Goal: Task Accomplishment & Management: Manage account settings

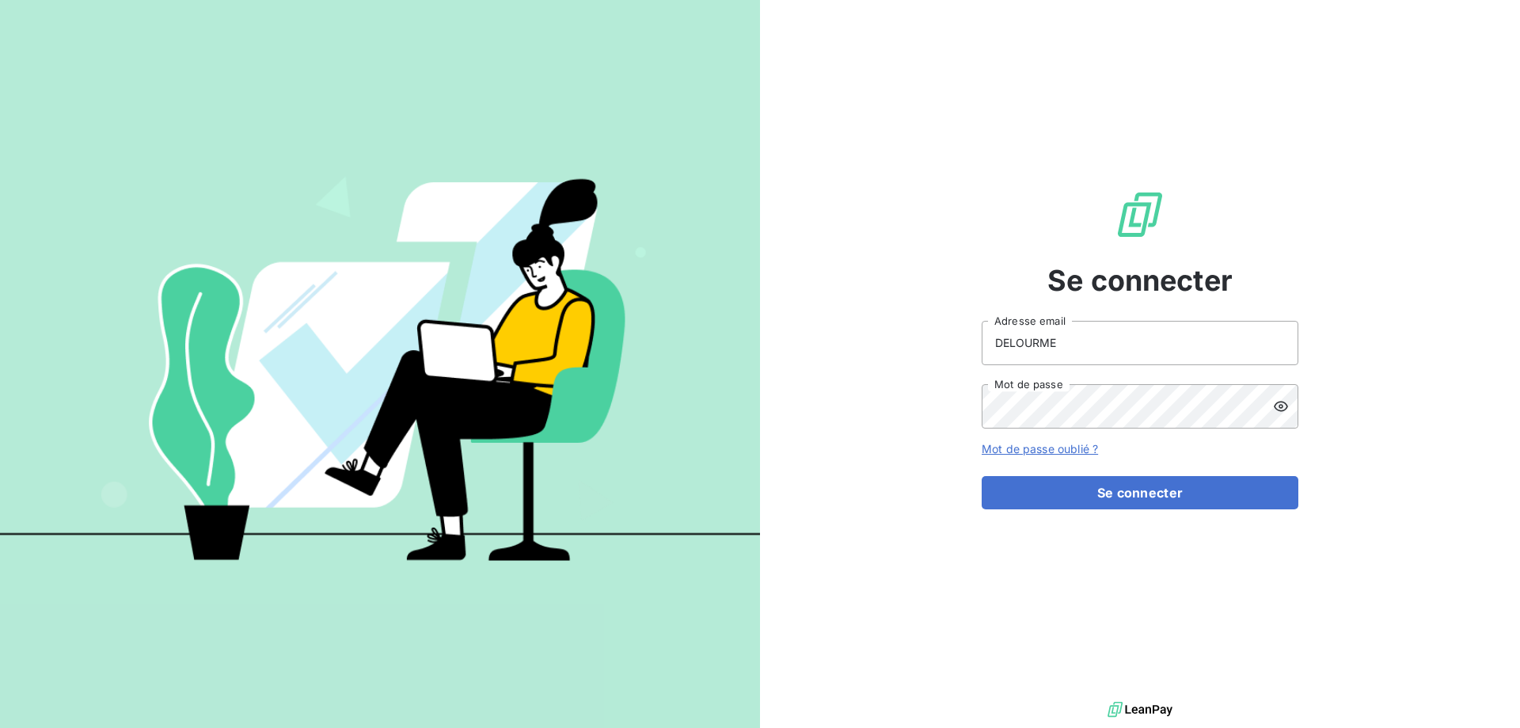
drag, startPoint x: 1321, startPoint y: 1, endPoint x: 827, endPoint y: 73, distance: 498.5
click at [827, 73] on div "Se connecter DELOURME Adresse email Mot de passe Mot de passe oublié ? Se conne…" at bounding box center [1140, 349] width 760 height 698
drag, startPoint x: 1383, startPoint y: 0, endPoint x: 985, endPoint y: 151, distance: 426.0
click at [984, 149] on div "Se connecter DELOURME Adresse email Mot de passe Mot de passe oublié ? Se conne…" at bounding box center [1140, 349] width 317 height 698
click at [1109, 476] on button "Se connecter" at bounding box center [1140, 492] width 317 height 33
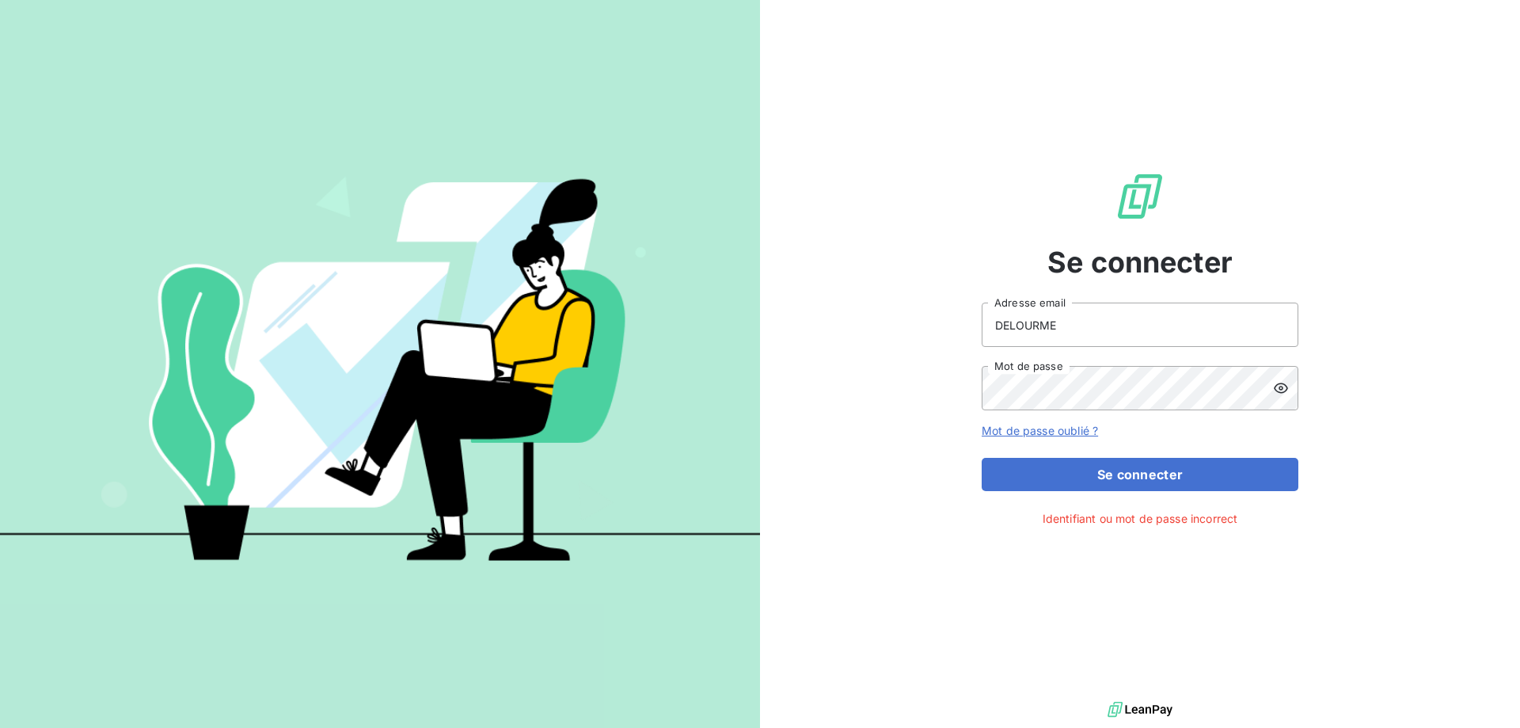
click at [1289, 386] on div at bounding box center [1285, 388] width 25 height 44
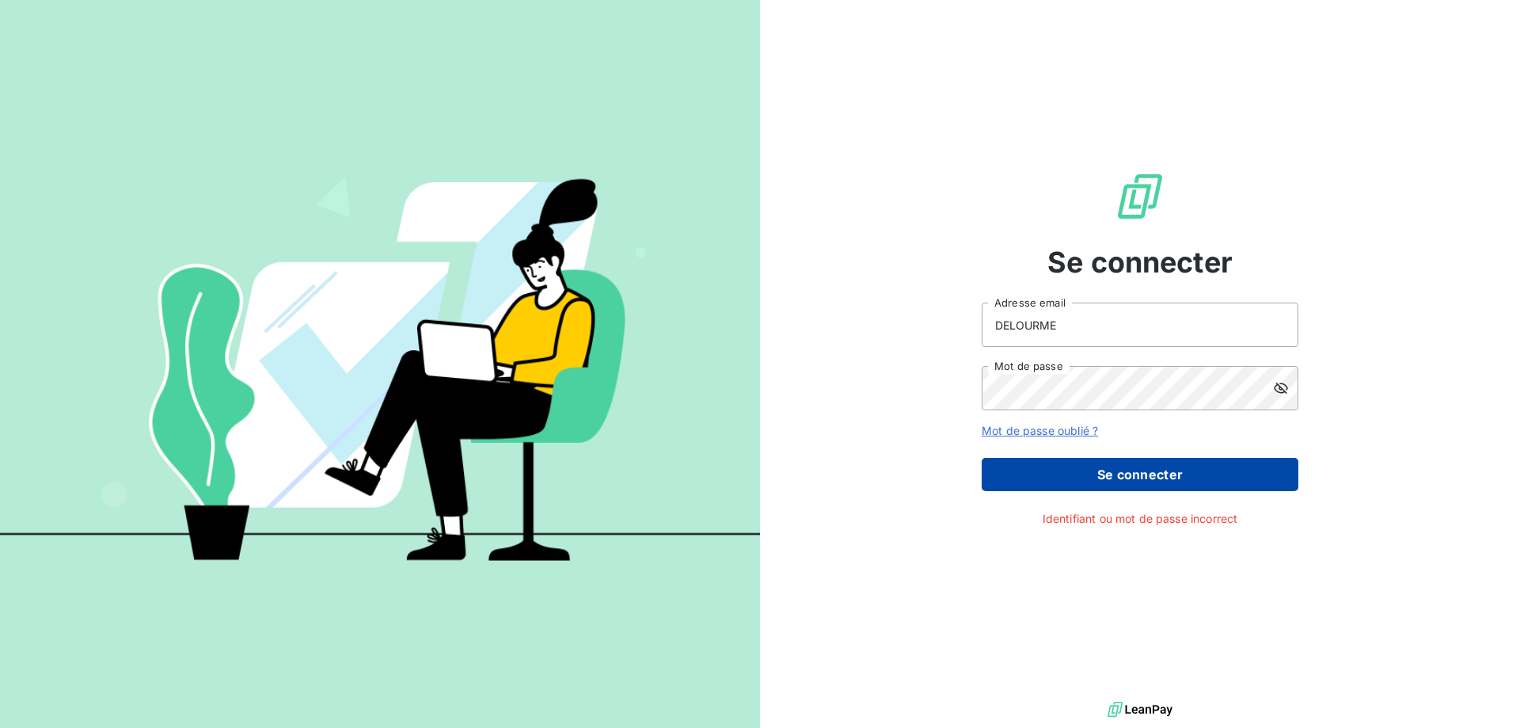
click at [1162, 474] on button "Se connecter" at bounding box center [1140, 474] width 317 height 33
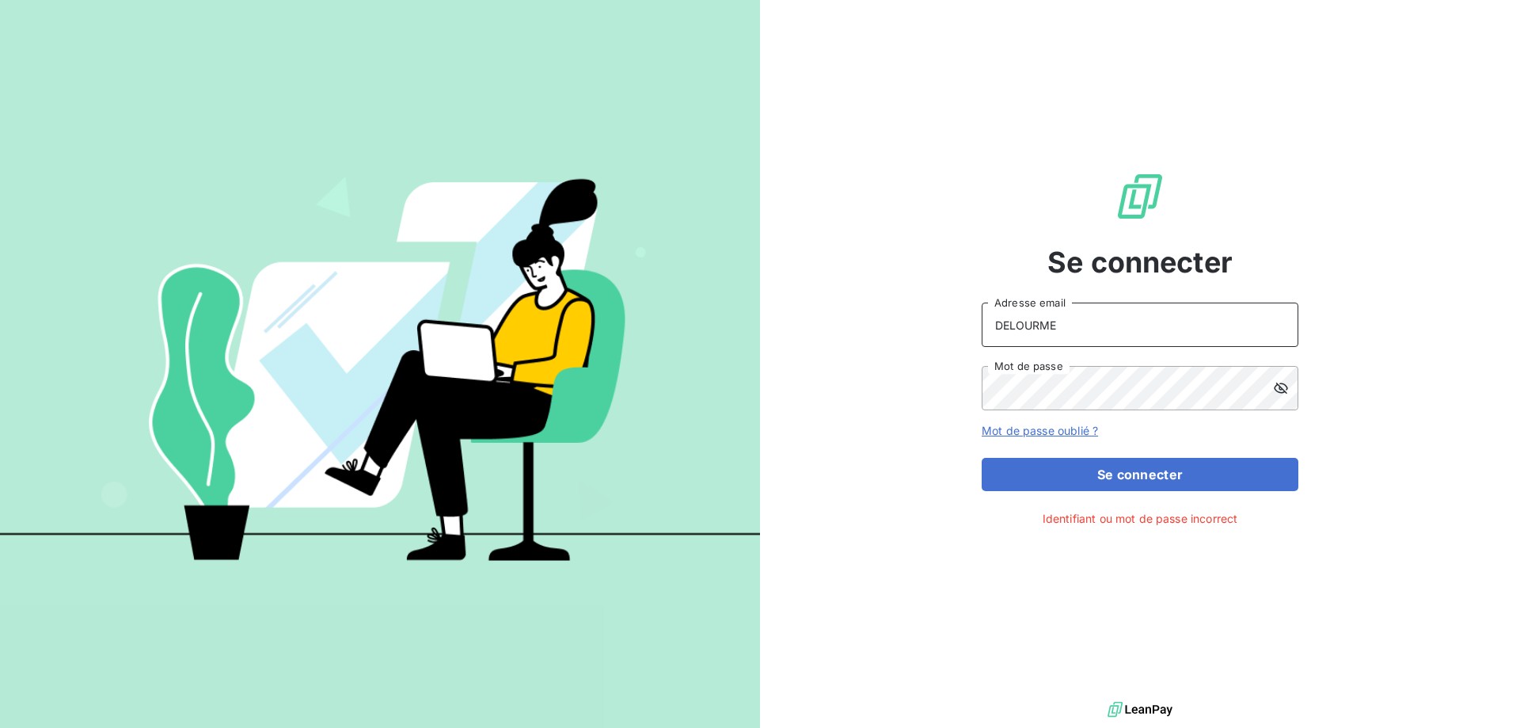
drag, startPoint x: 1077, startPoint y: 329, endPoint x: 1067, endPoint y: 328, distance: 9.6
click at [1067, 328] on input "DELOURME" at bounding box center [1140, 324] width 317 height 44
drag, startPoint x: 1068, startPoint y: 325, endPoint x: 930, endPoint y: 315, distance: 139.0
click at [930, 315] on div "Se connecter DELOURME Adresse email Mot de passe Mot de passe oublié ? Se conne…" at bounding box center [1140, 349] width 760 height 698
type input "[EMAIL_ADDRESS][DOMAIN_NAME]"
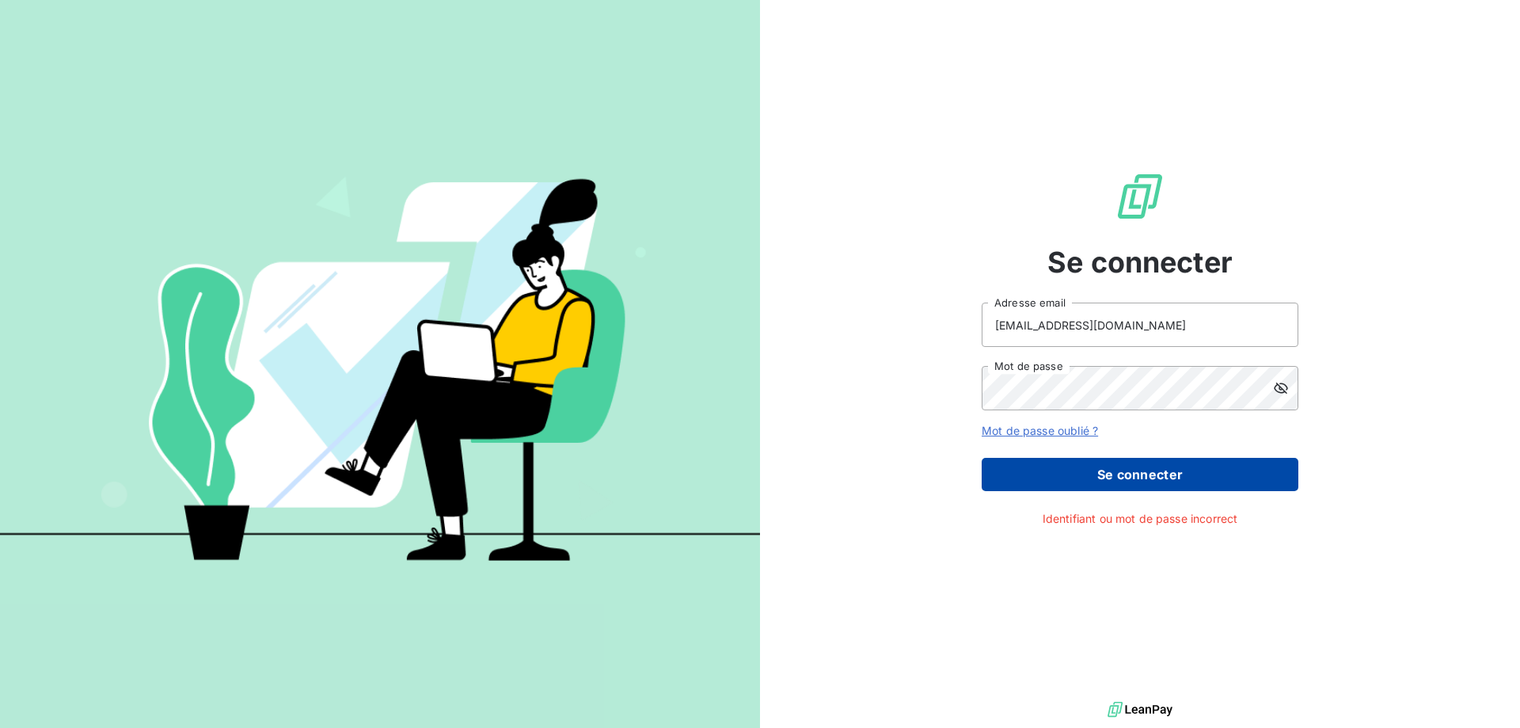
click at [1124, 475] on button "Se connecter" at bounding box center [1140, 474] width 317 height 33
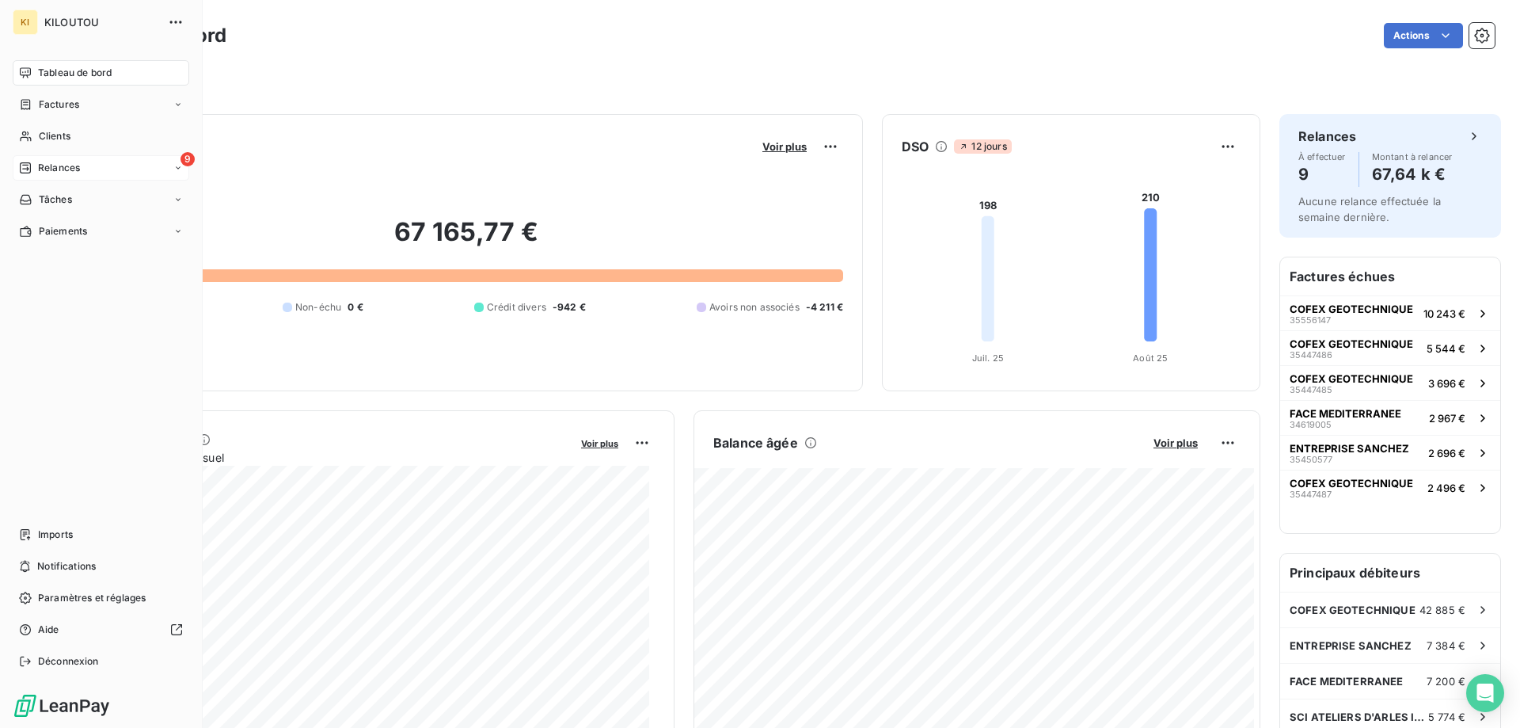
click at [100, 160] on div "9 Relances" at bounding box center [101, 167] width 177 height 25
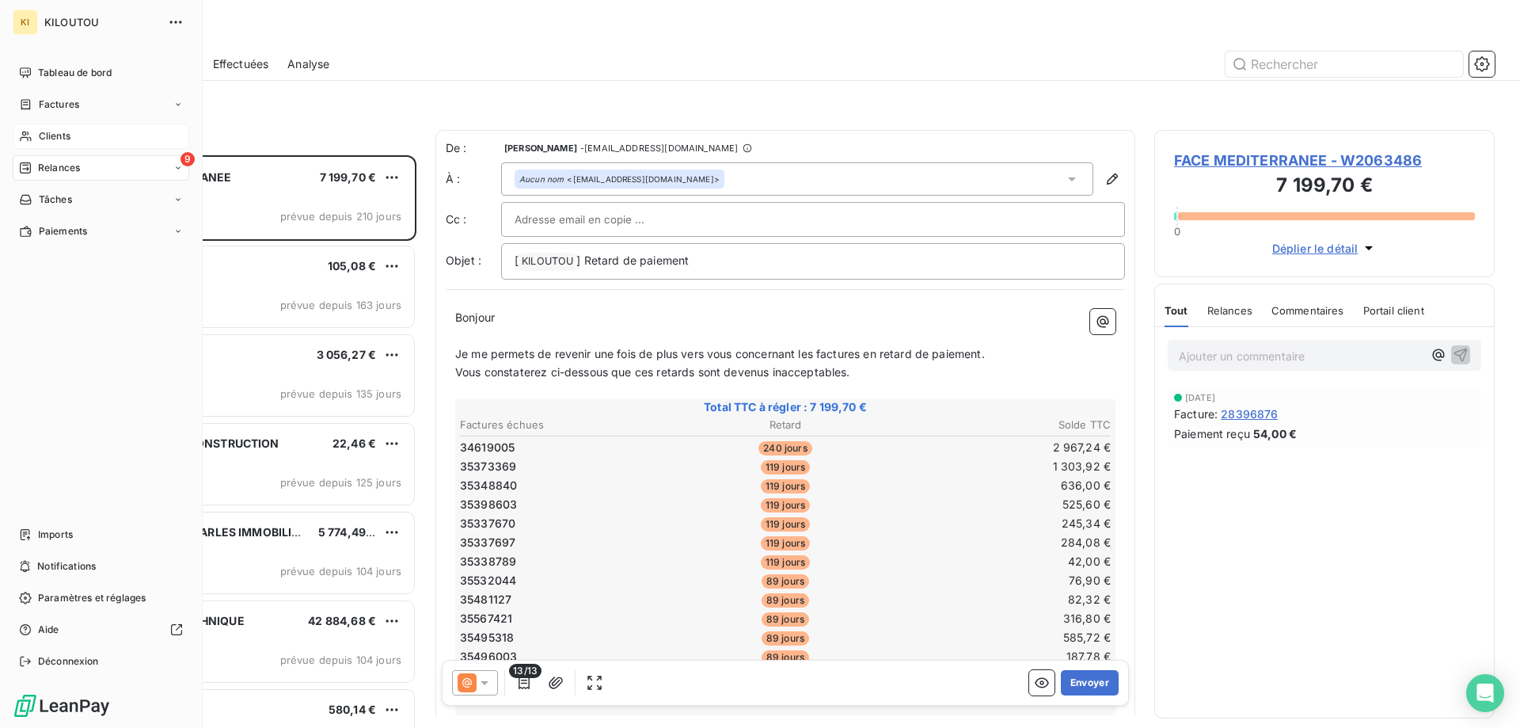
click at [59, 132] on span "Clients" at bounding box center [55, 136] width 32 height 14
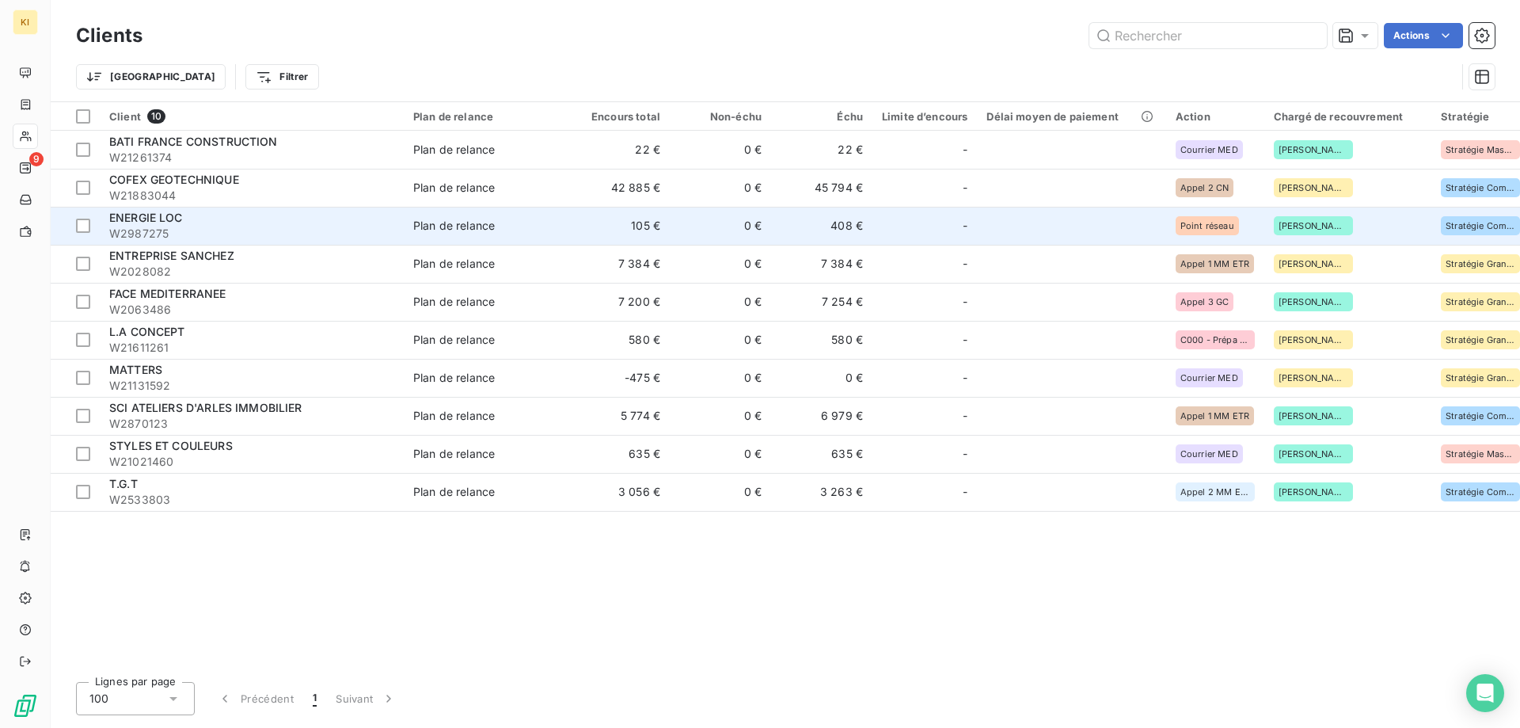
click at [1185, 221] on span "Point réseau" at bounding box center [1208, 226] width 54 height 10
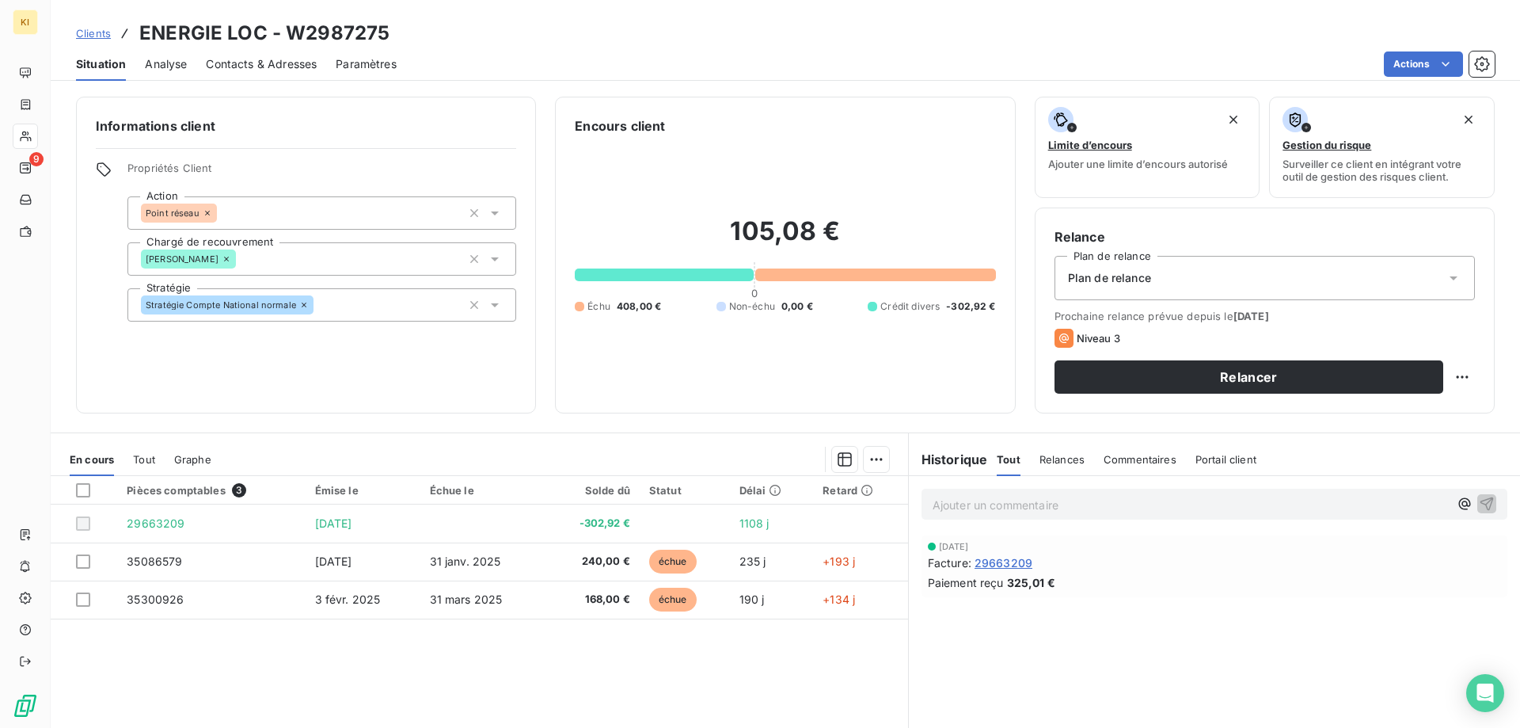
click at [150, 65] on span "Analyse" at bounding box center [166, 64] width 42 height 16
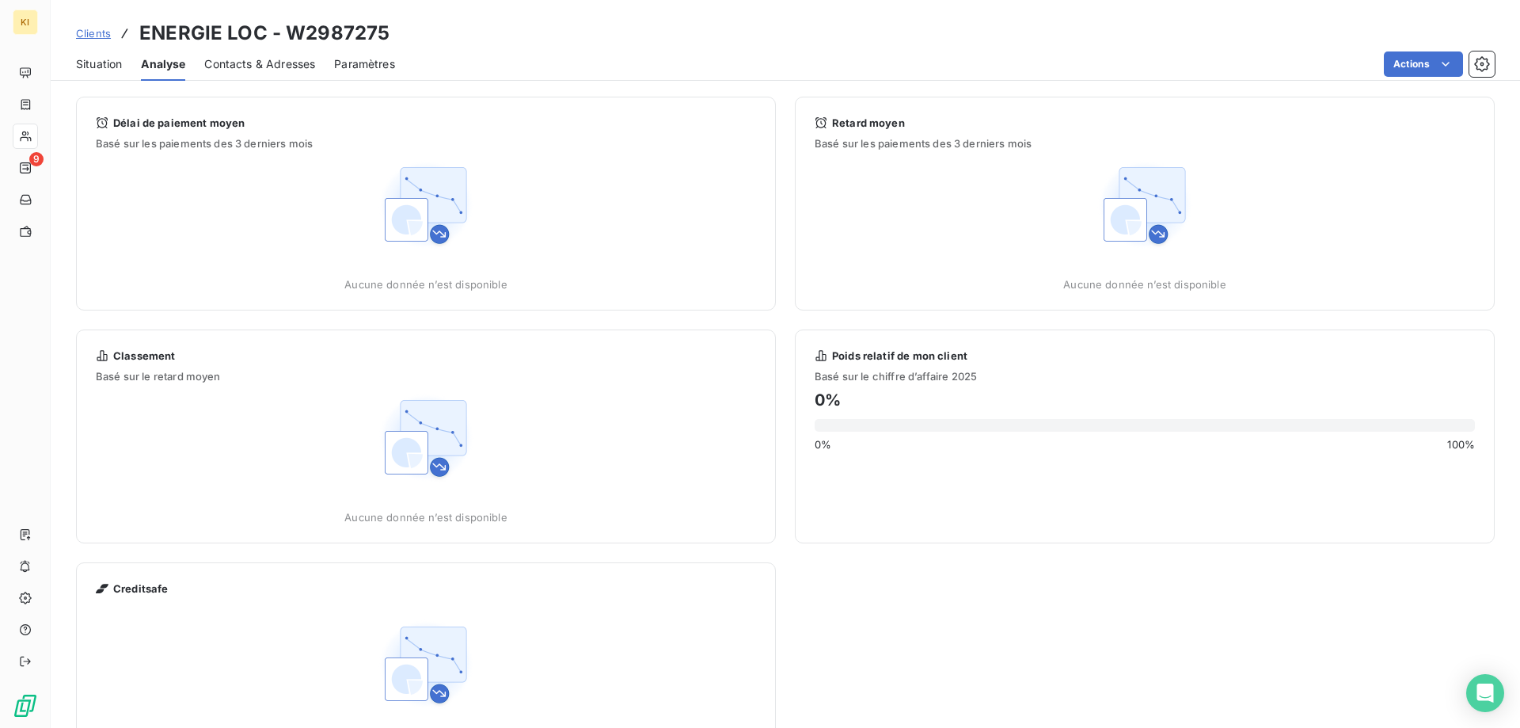
click at [238, 68] on span "Contacts & Adresses" at bounding box center [259, 64] width 111 height 16
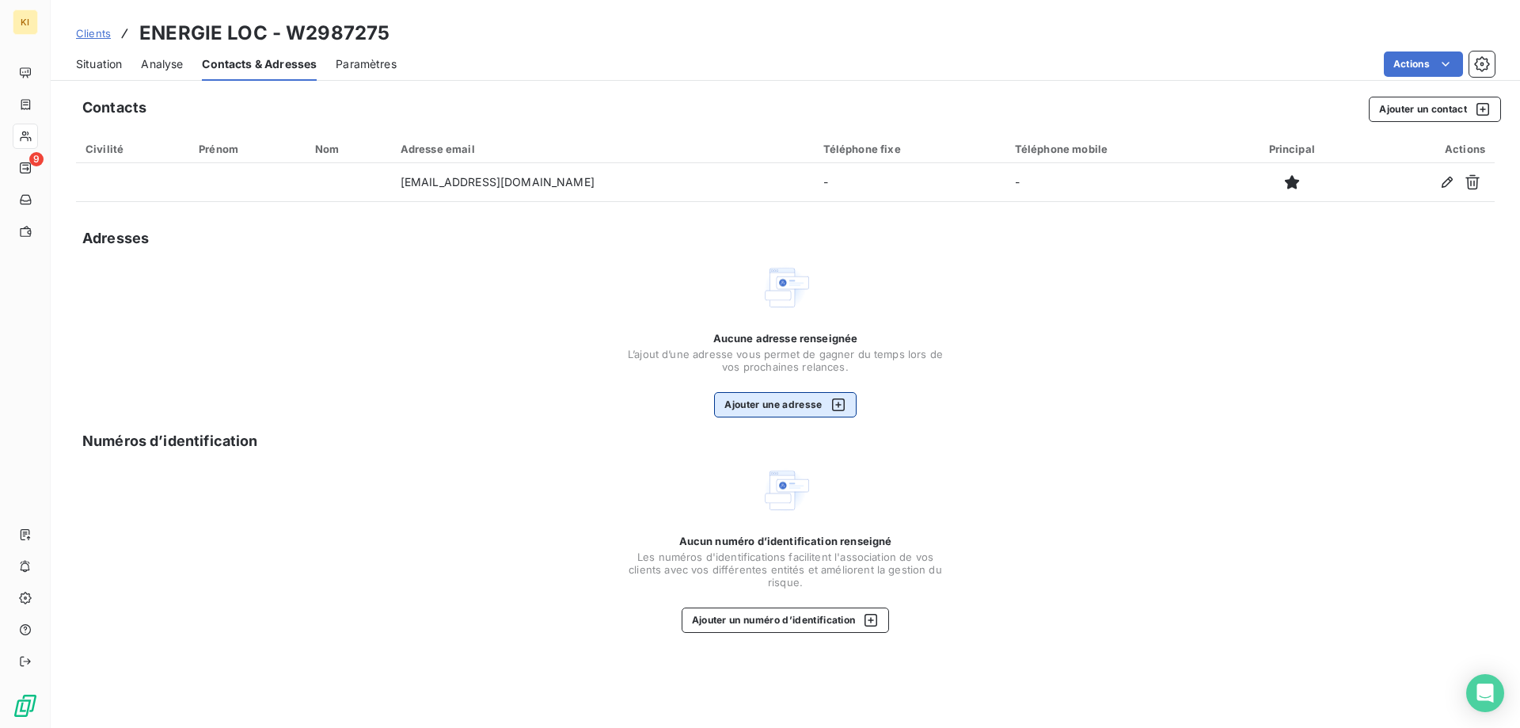
click at [801, 406] on button "Ajouter une adresse" at bounding box center [785, 404] width 142 height 25
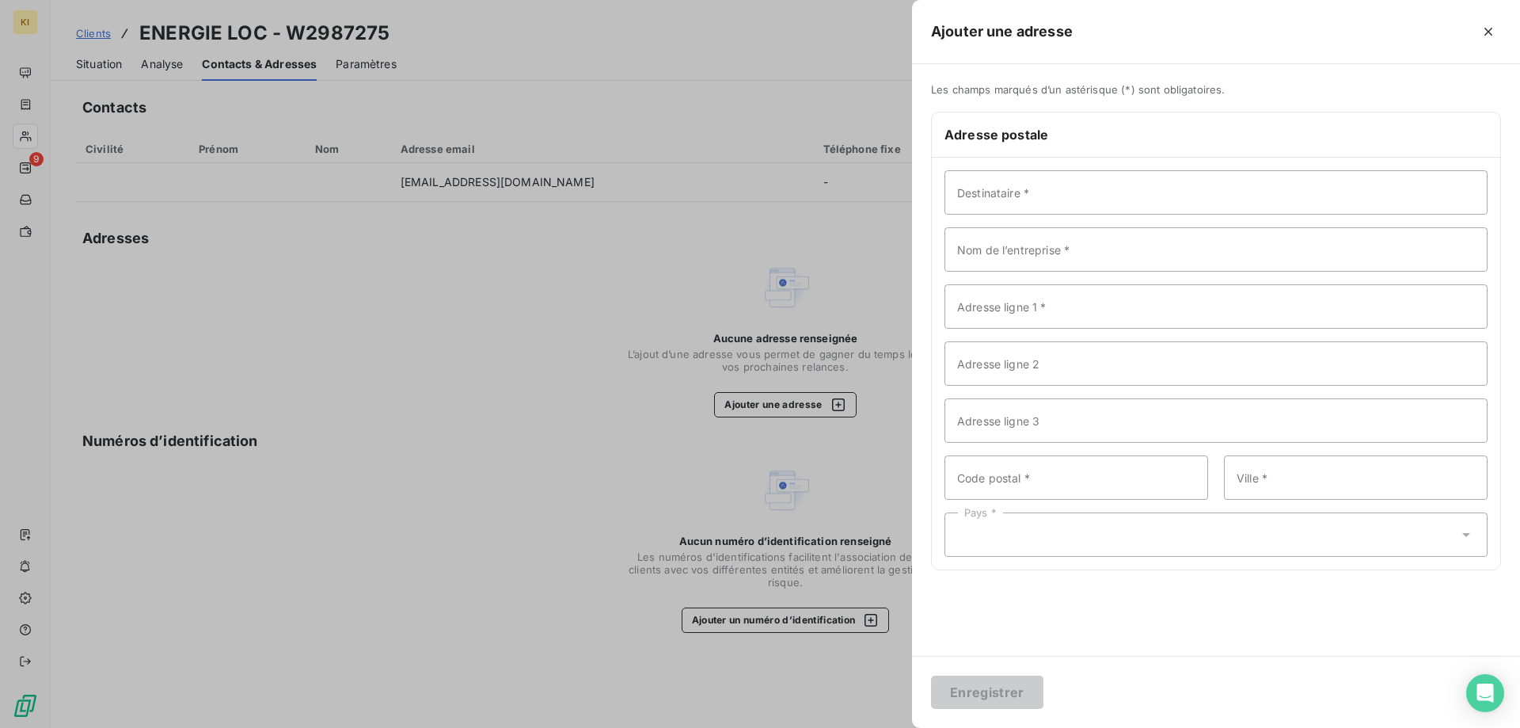
click at [645, 276] on div at bounding box center [760, 364] width 1520 height 728
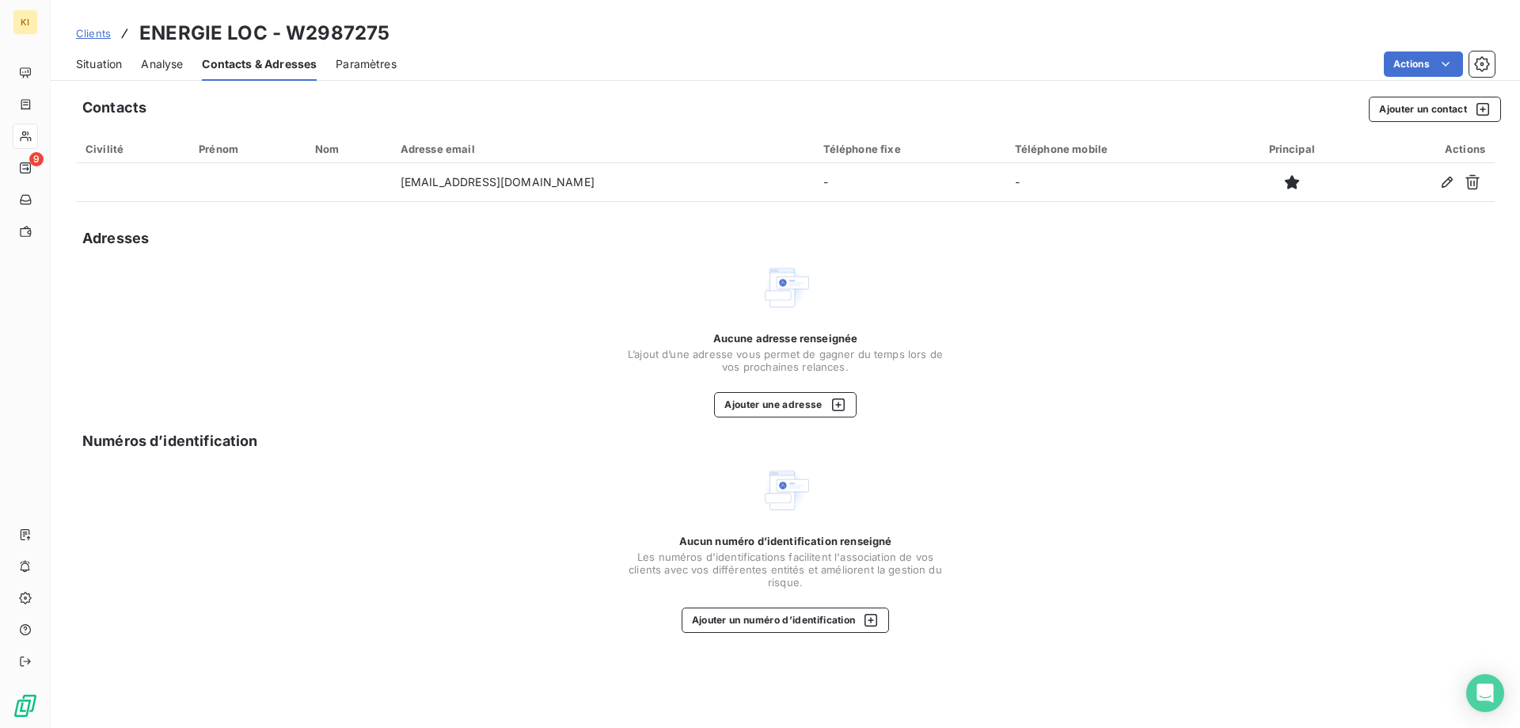
click at [386, 62] on span "Paramètres" at bounding box center [366, 64] width 61 height 16
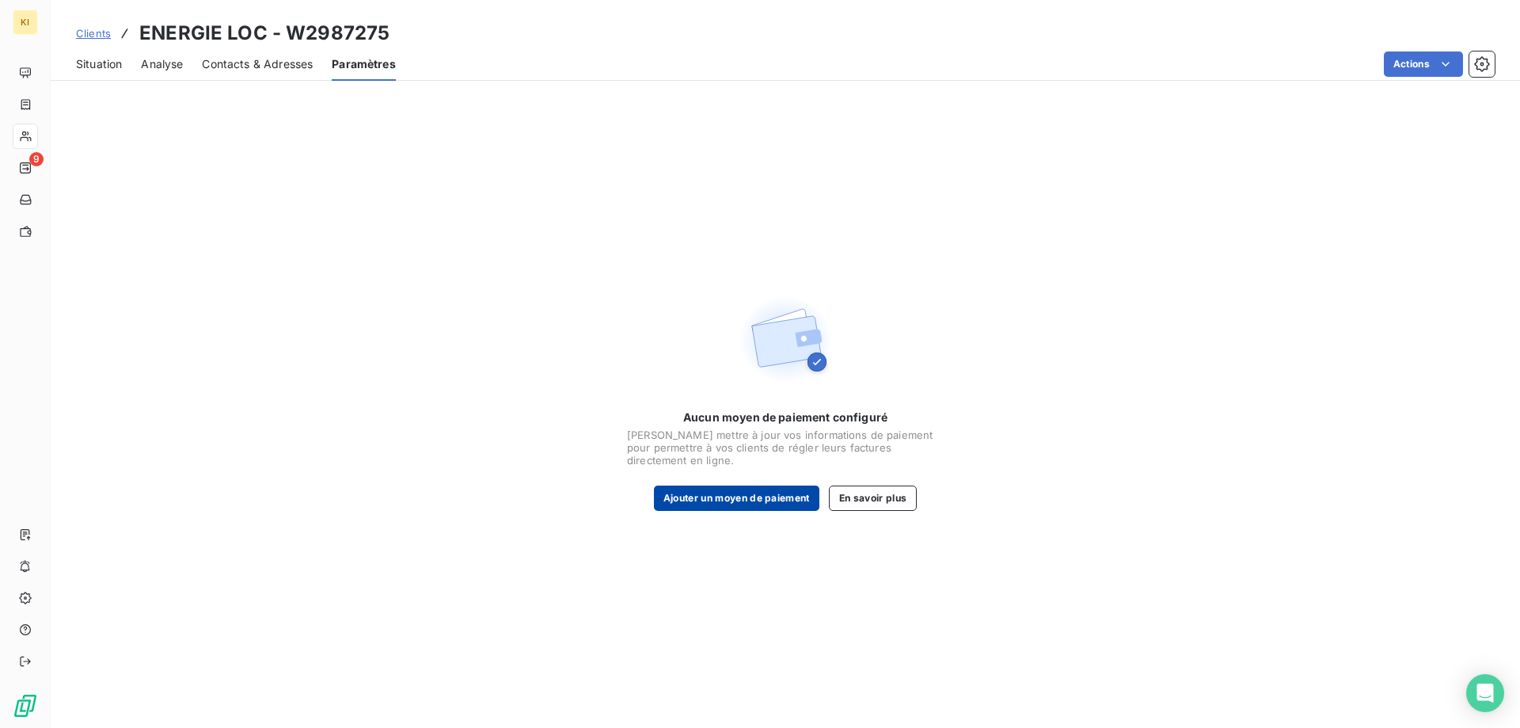
click at [783, 496] on button "Ajouter un moyen de paiement" at bounding box center [736, 497] width 165 height 25
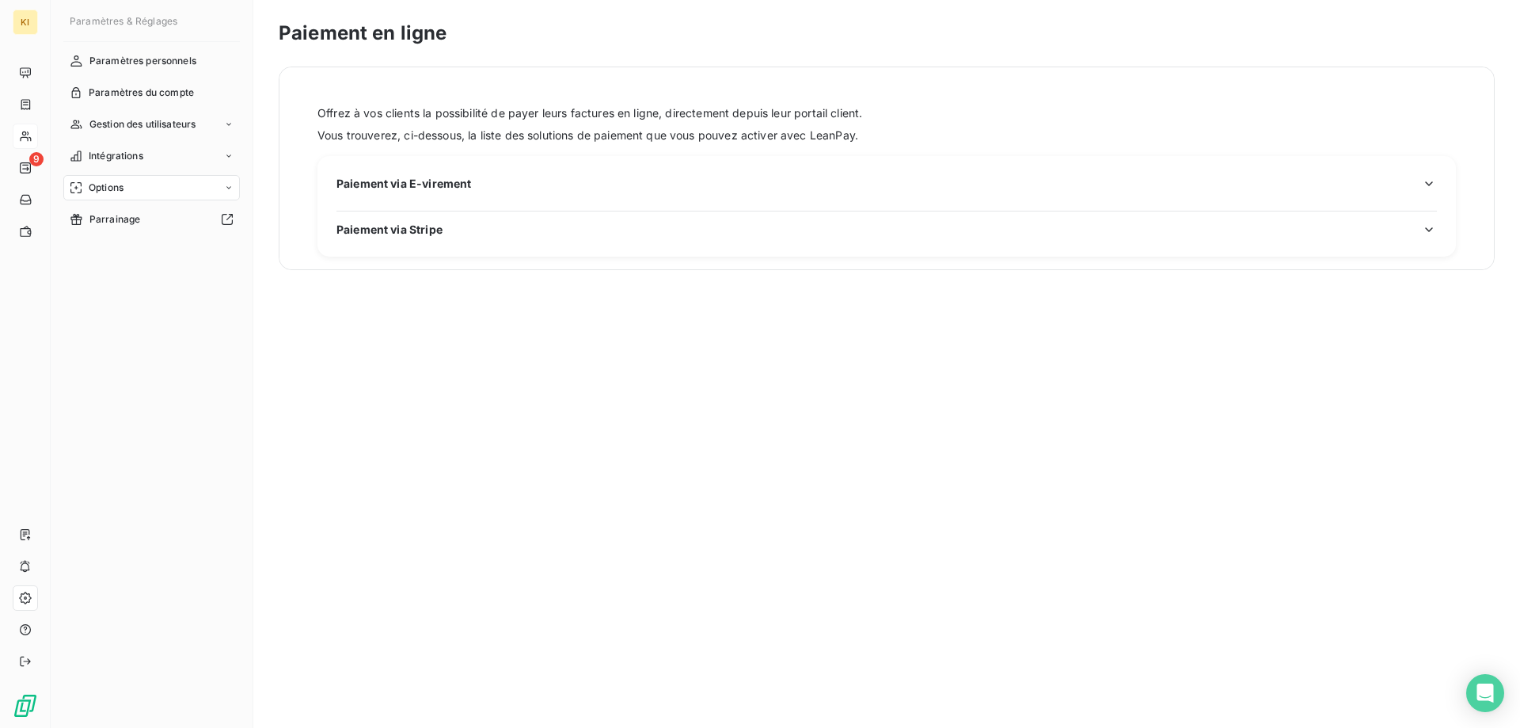
click at [434, 179] on span "Paiement via E-virement" at bounding box center [404, 183] width 135 height 17
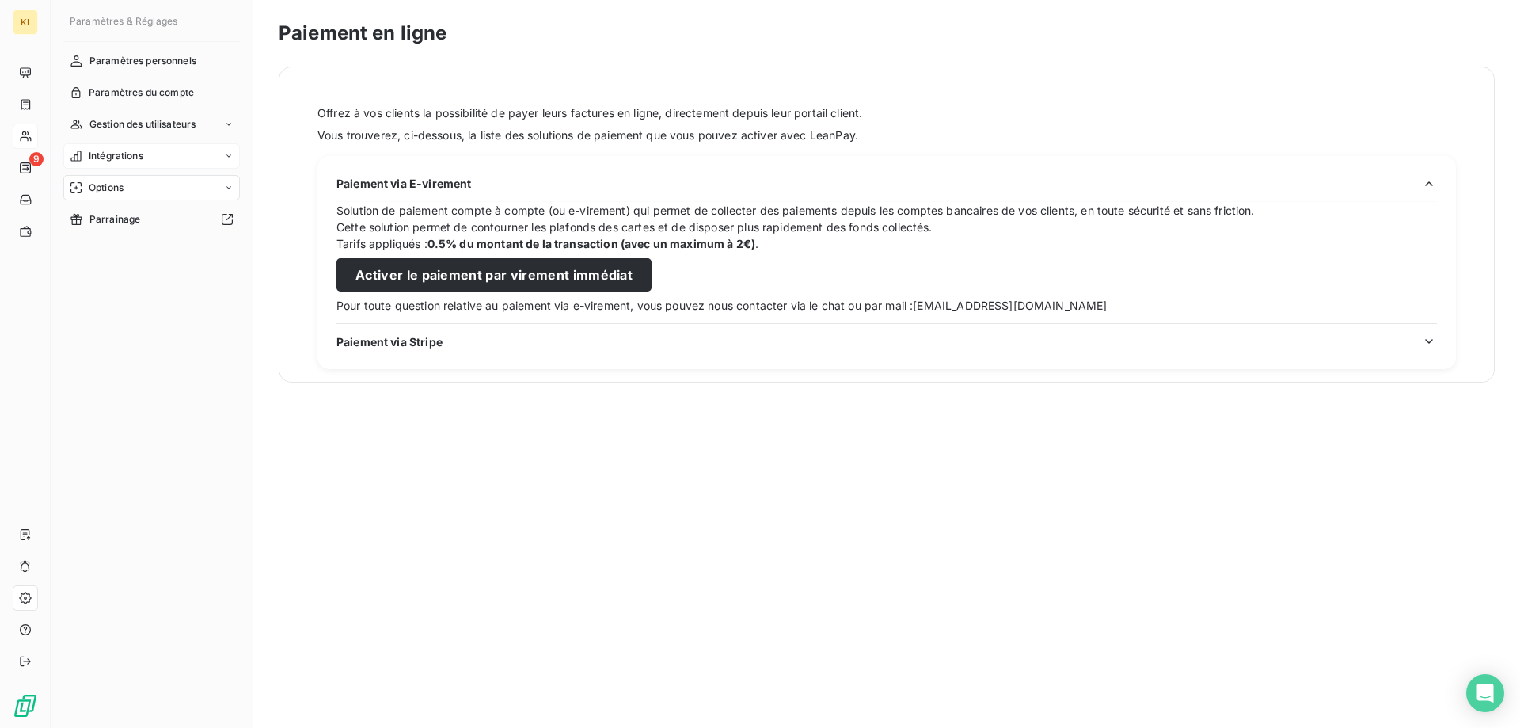
click at [97, 156] on span "Intégrations" at bounding box center [116, 156] width 55 height 14
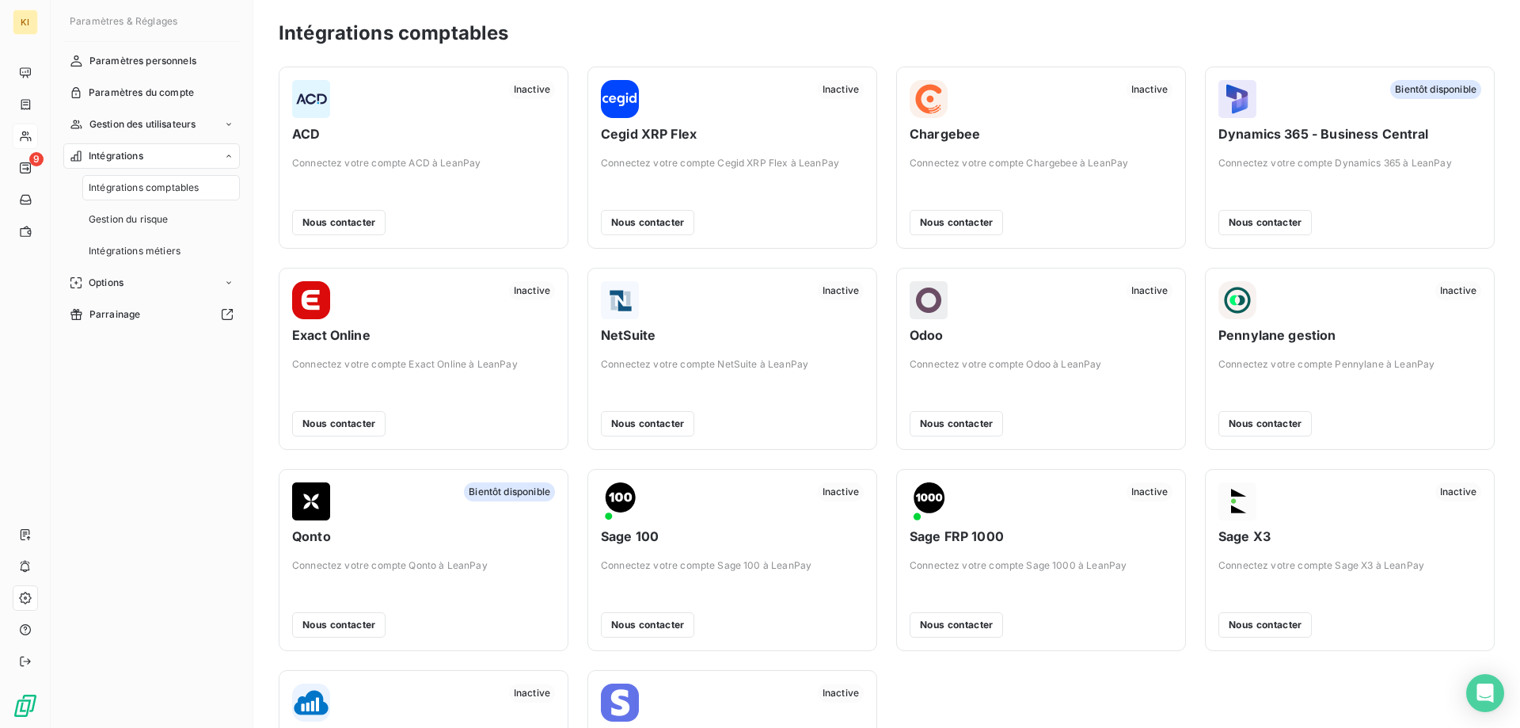
click at [633, 539] on span "Sage 100" at bounding box center [732, 536] width 263 height 19
click at [839, 492] on span "Inactive" at bounding box center [841, 491] width 46 height 19
click at [612, 496] on img at bounding box center [620, 501] width 38 height 38
click at [934, 503] on img at bounding box center [929, 501] width 38 height 38
click at [128, 214] on span "Gestion du risque" at bounding box center [129, 219] width 80 height 14
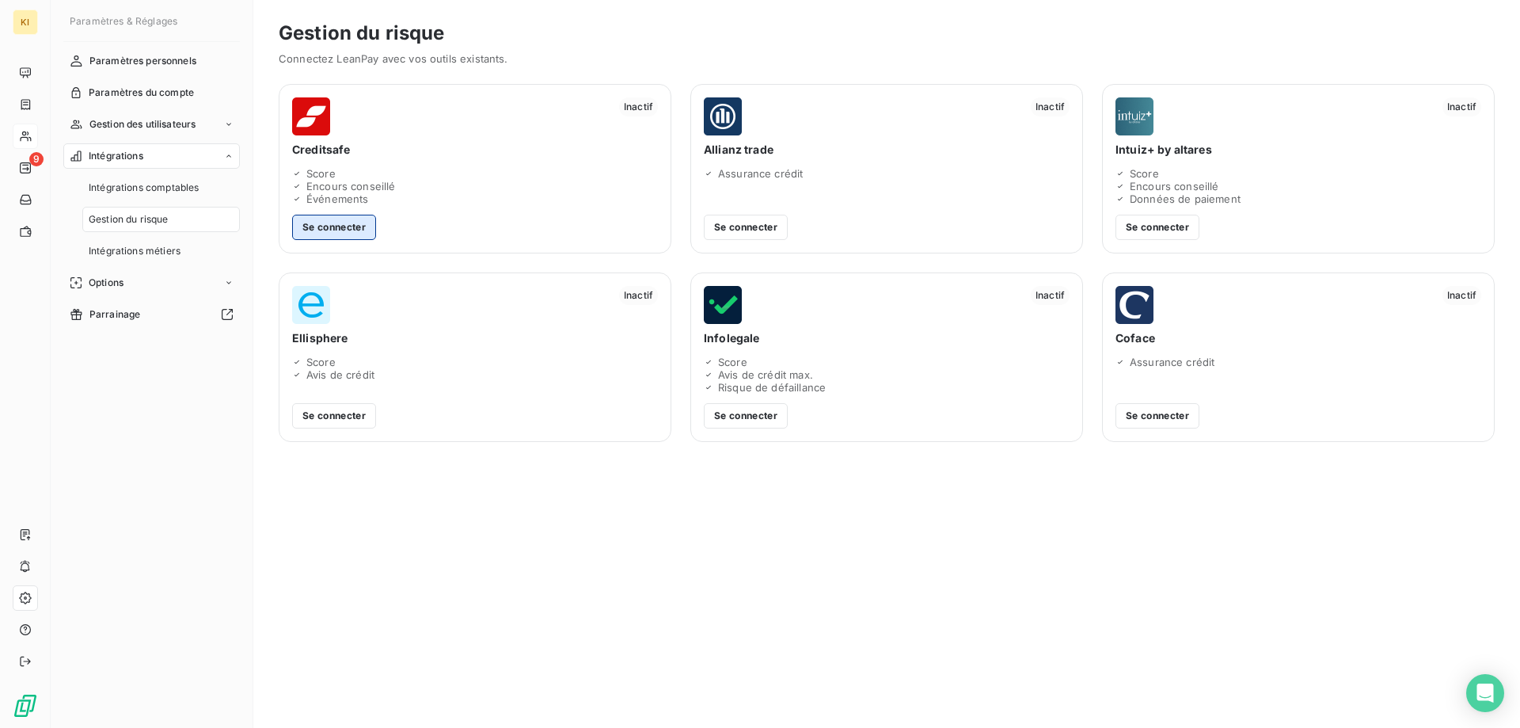
click at [356, 222] on button "Se connecter" at bounding box center [334, 227] width 84 height 25
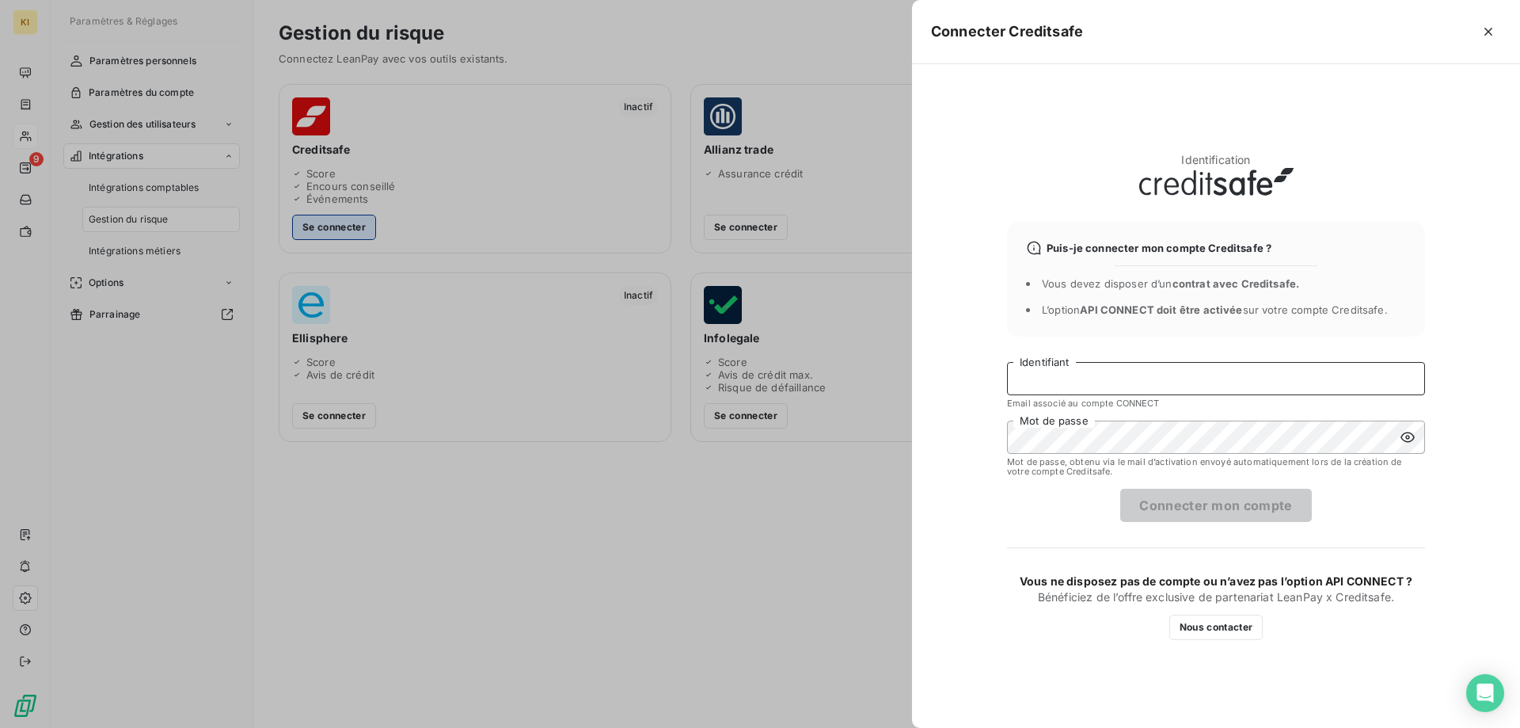
type input "[EMAIL_ADDRESS][DOMAIN_NAME]"
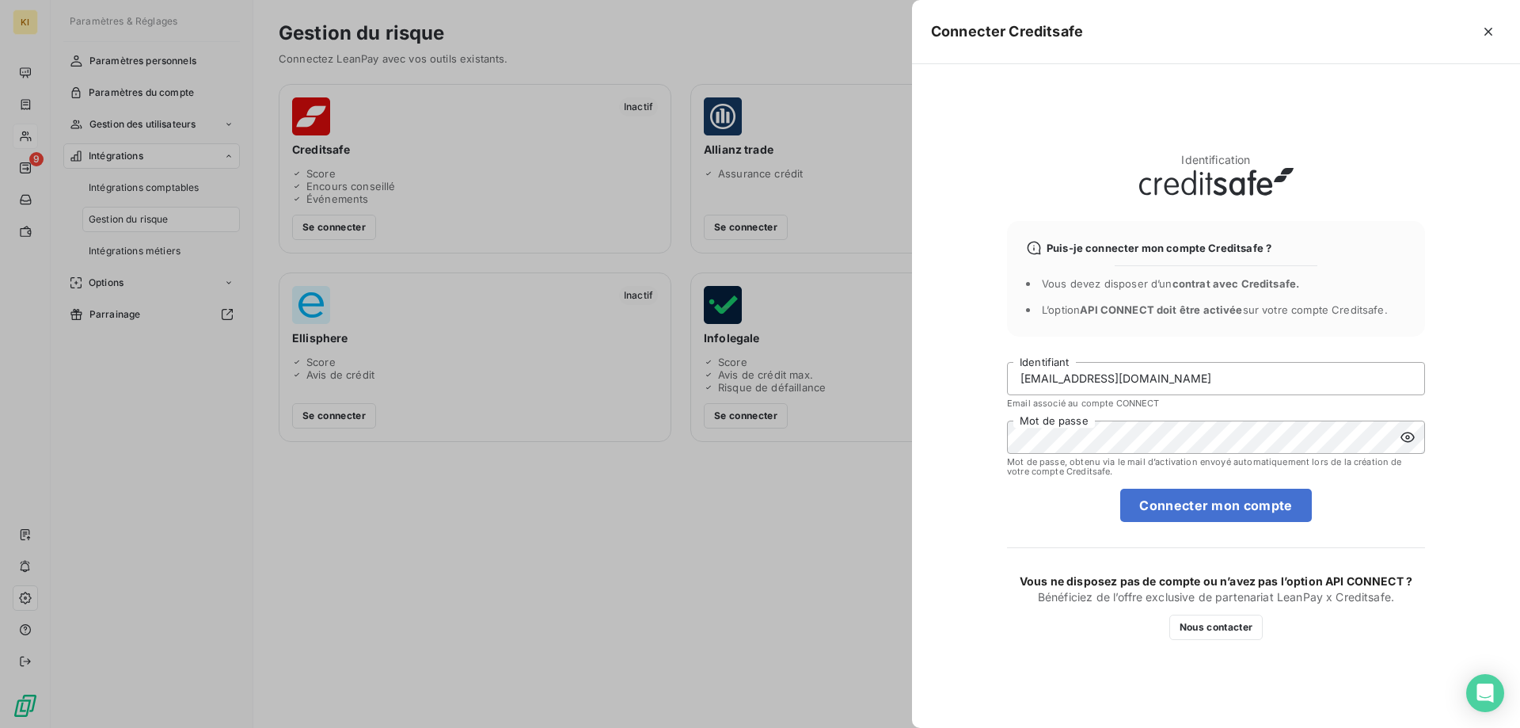
click at [1413, 436] on icon at bounding box center [1408, 437] width 16 height 16
click at [1204, 501] on button "Connecter mon compte" at bounding box center [1215, 505] width 191 height 33
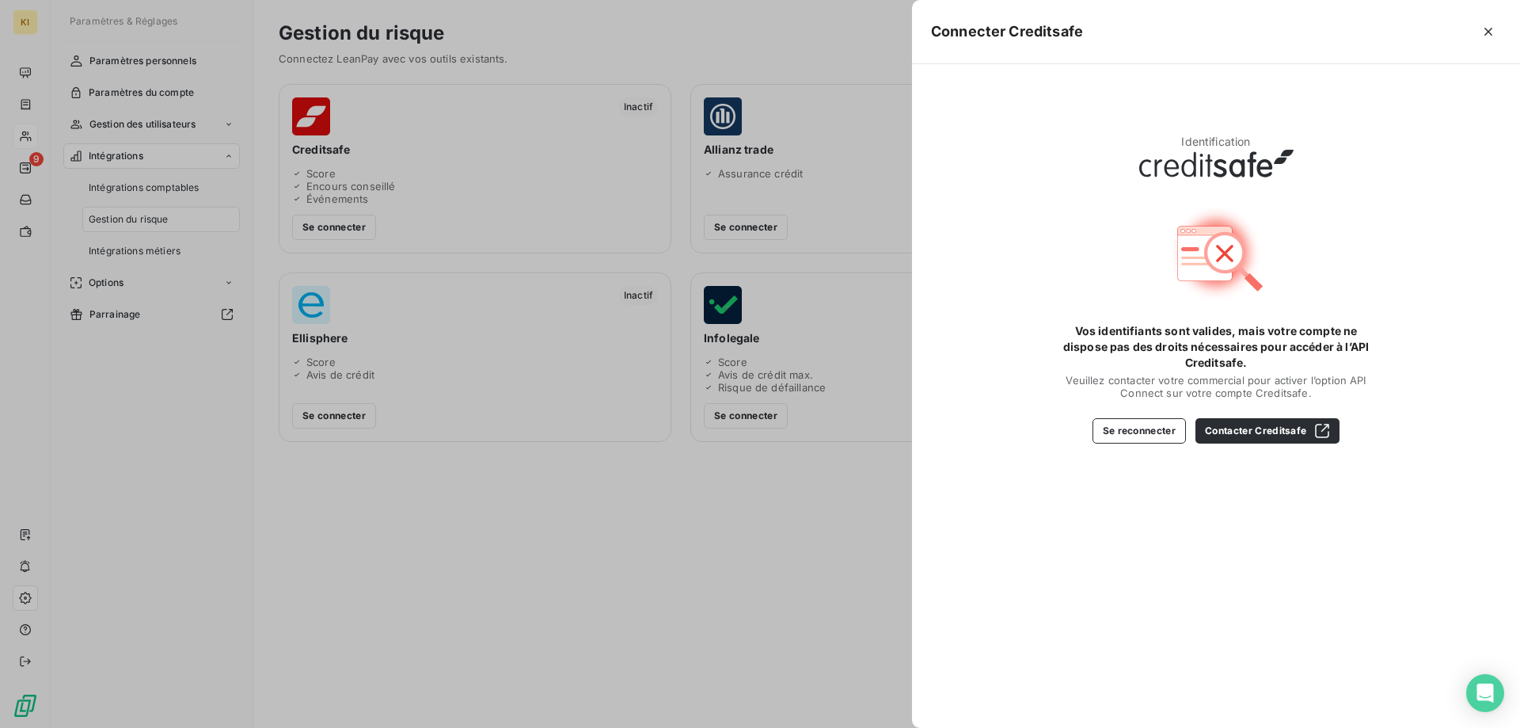
drag, startPoint x: 1204, startPoint y: 501, endPoint x: 1147, endPoint y: 537, distance: 67.9
click at [1147, 537] on div "Identification Vos identifiants sont valides, mais votre compte ne dispose pas …" at bounding box center [1216, 396] width 608 height 664
click at [1160, 429] on button "Se reconnecter" at bounding box center [1139, 430] width 93 height 25
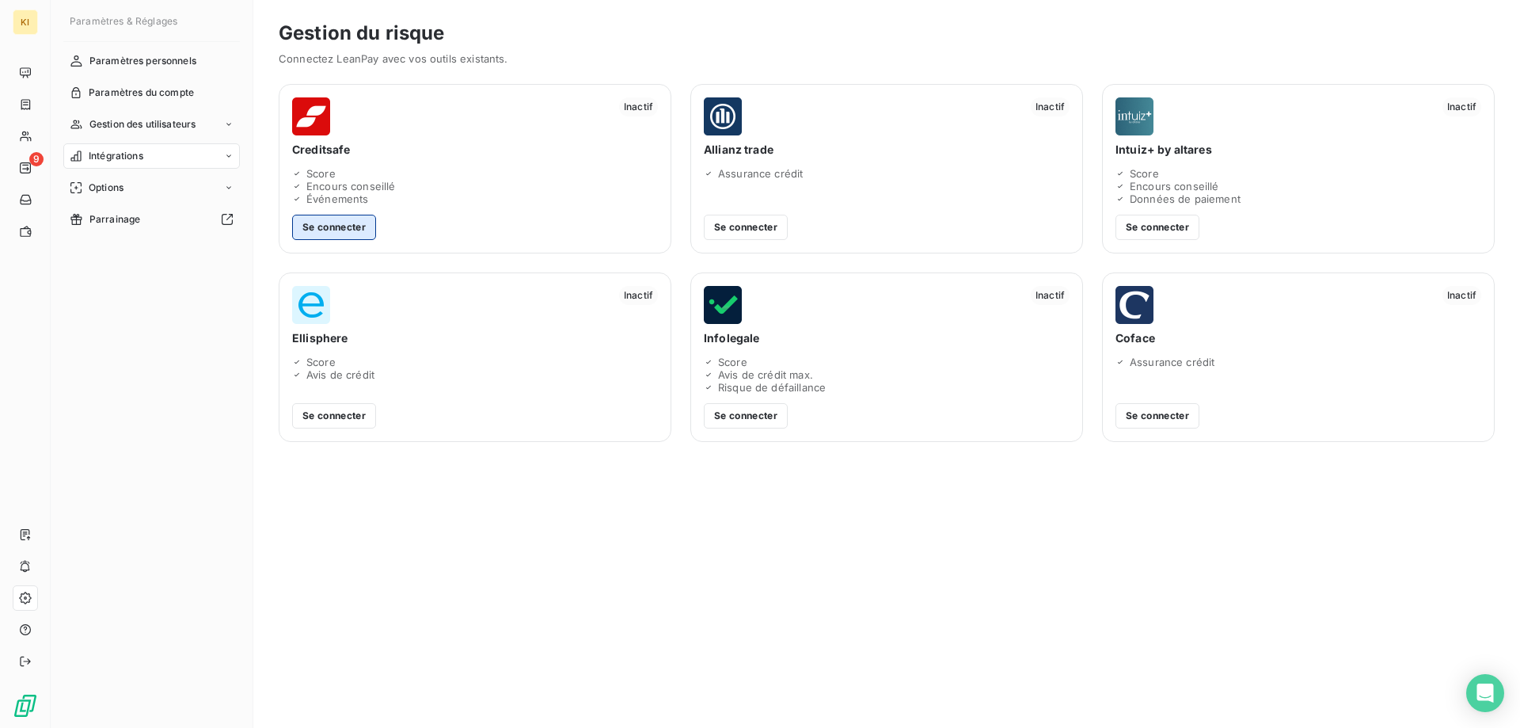
click at [337, 226] on button "Se connecter" at bounding box center [334, 227] width 84 height 25
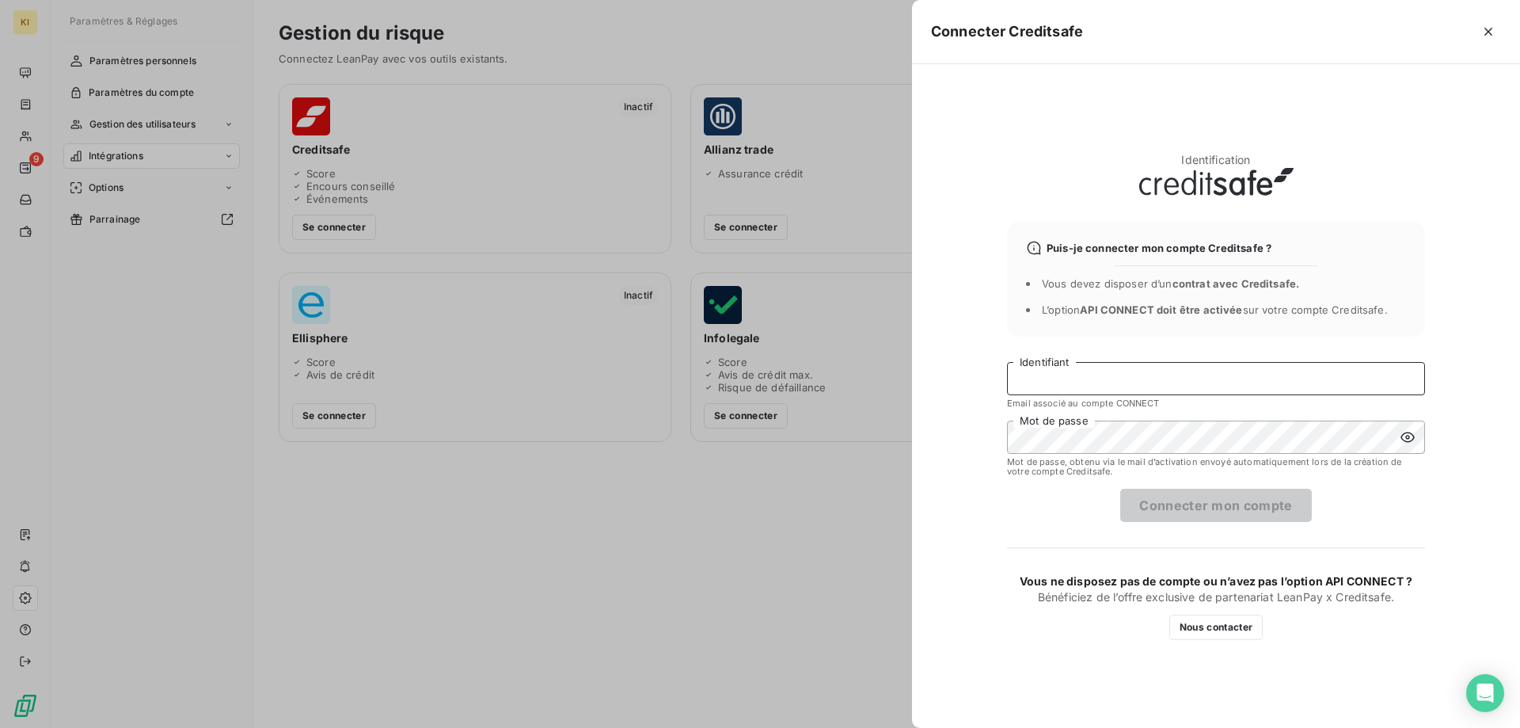
type input "[EMAIL_ADDRESS][DOMAIN_NAME]"
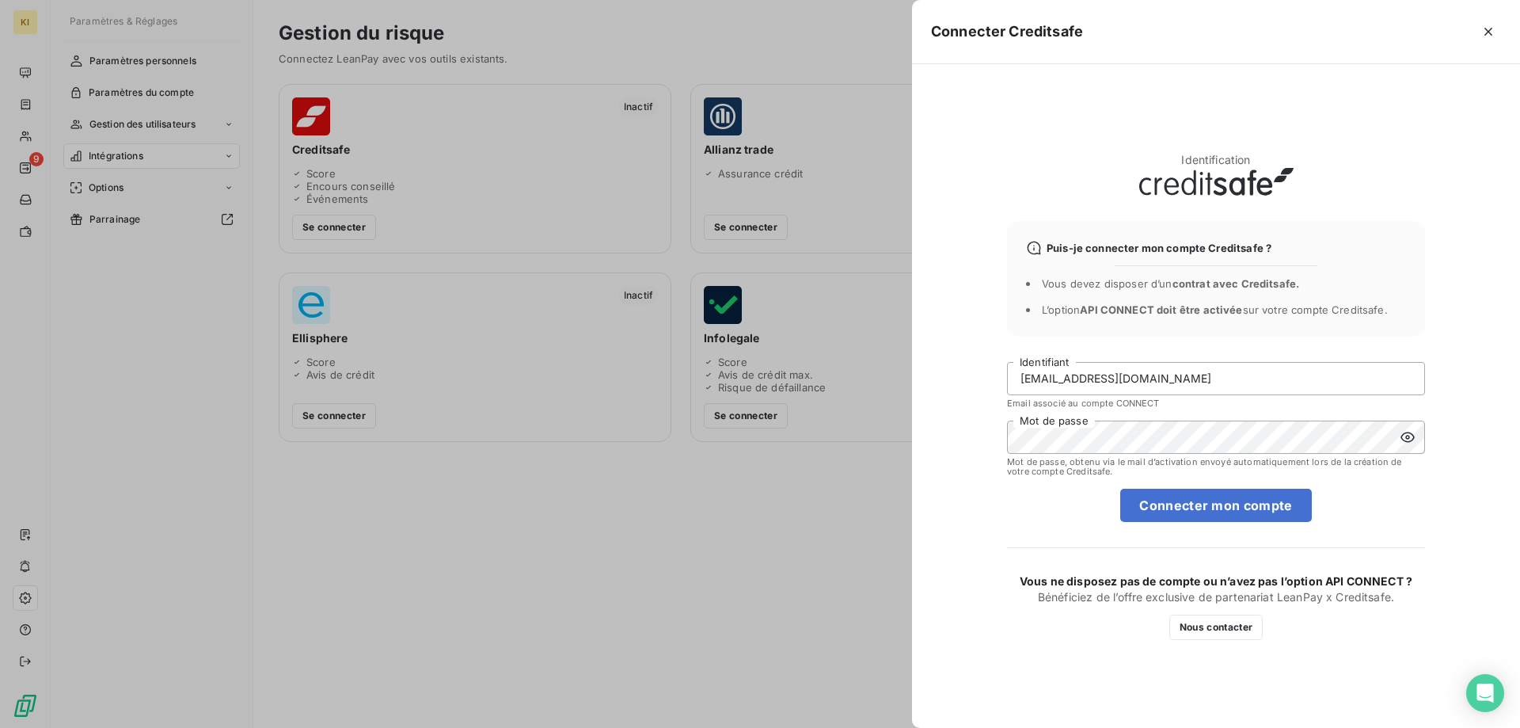
click at [1413, 439] on icon at bounding box center [1408, 437] width 14 height 10
click at [951, 436] on div "Identification Puis-je connecter mon compte Creditsafe ? Vous devez disposer d’…" at bounding box center [1216, 396] width 608 height 664
click at [971, 493] on div "Identification Puis-je connecter mon compte Creditsafe ? Vous devez disposer d’…" at bounding box center [1216, 396] width 608 height 664
click at [1191, 502] on button "Connecter mon compte" at bounding box center [1215, 505] width 191 height 33
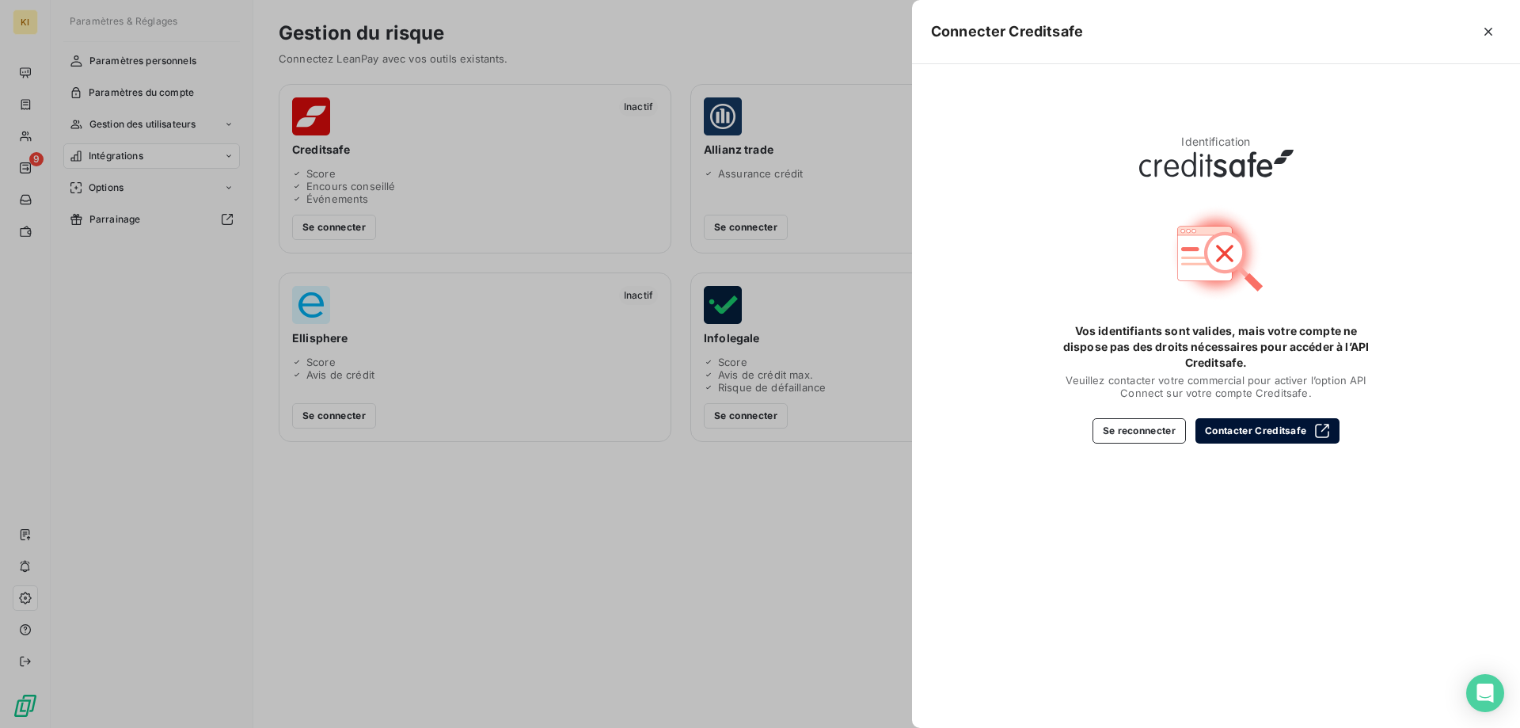
click at [1234, 432] on button "Contacter Creditsafe" at bounding box center [1268, 430] width 144 height 25
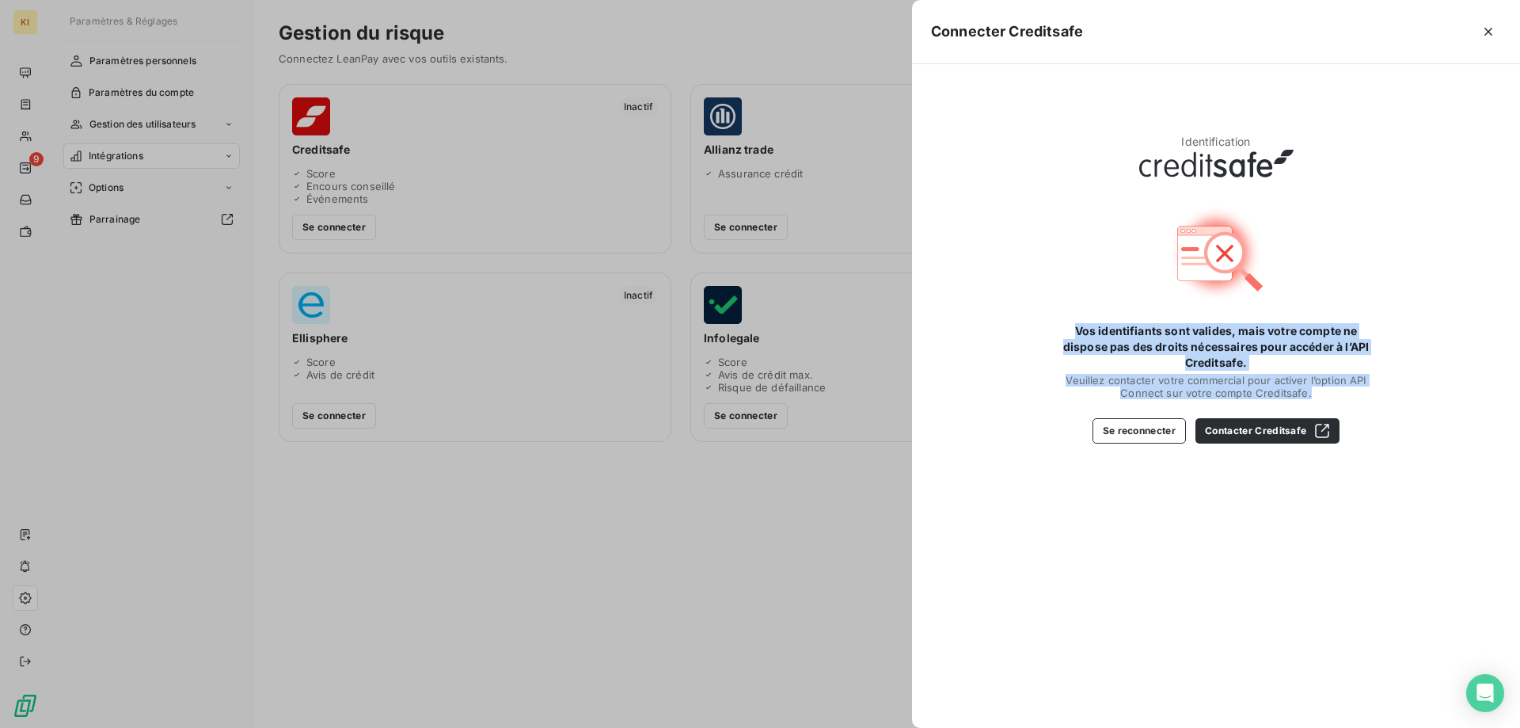
drag, startPoint x: 1316, startPoint y: 394, endPoint x: 1065, endPoint y: 333, distance: 258.3
click at [1065, 333] on div "Vos identifiants sont valides, mais votre compte ne dispose pas des droits néce…" at bounding box center [1216, 361] width 317 height 76
copy div "Vos identifiants sont valides, mais votre compte ne dispose pas des droits néce…"
